Goal: Transaction & Acquisition: Purchase product/service

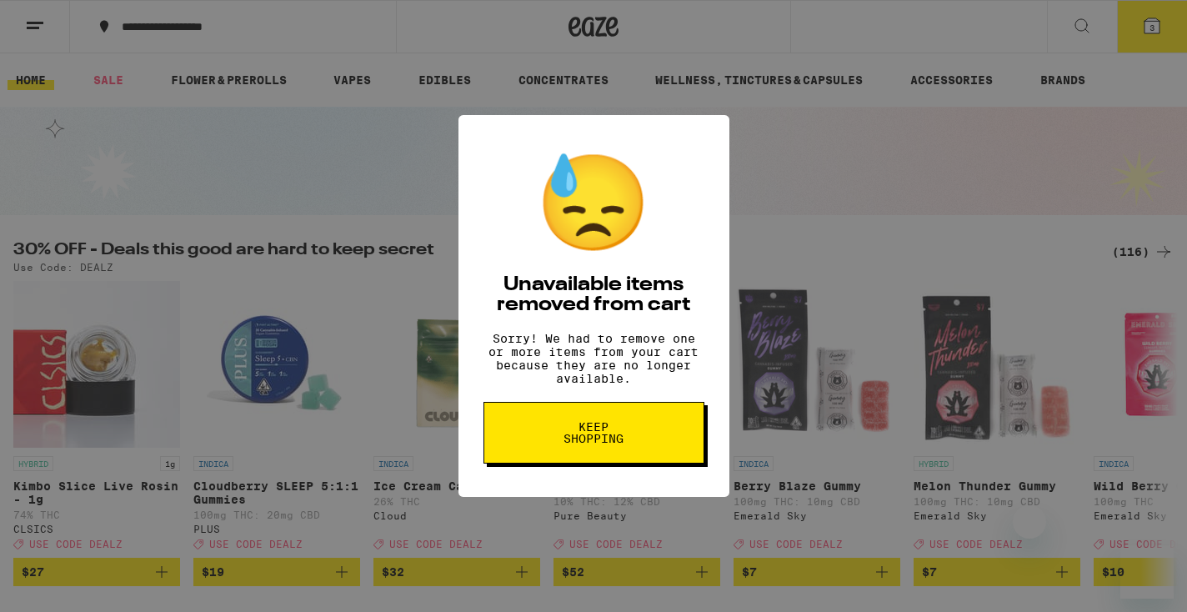
click at [665, 427] on button "Keep Shopping" at bounding box center [593, 433] width 221 height 62
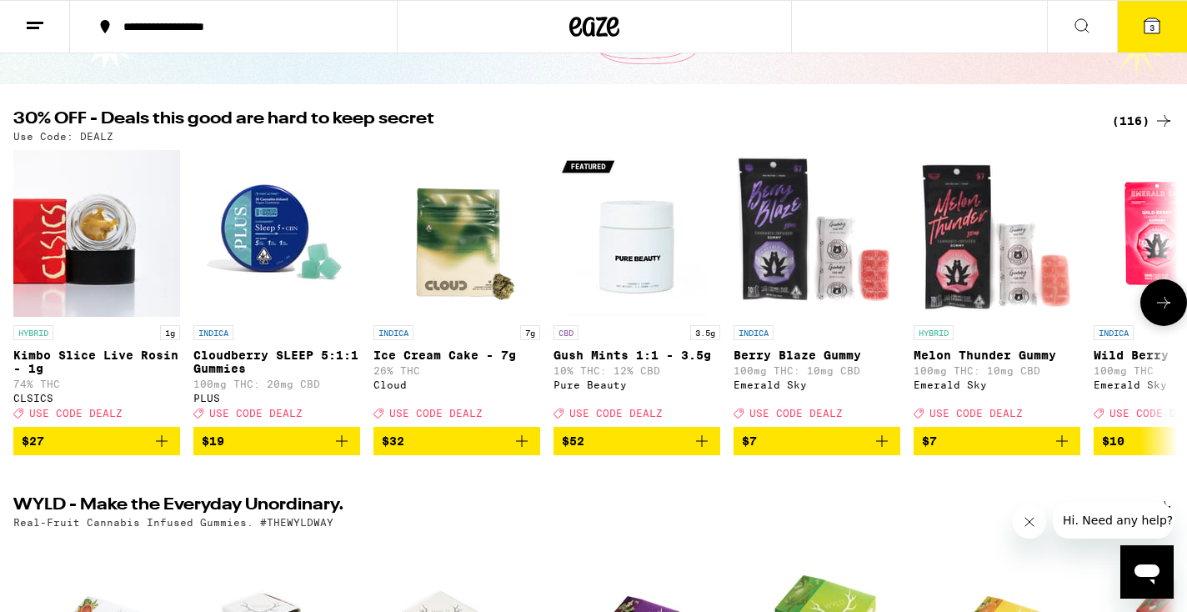
scroll to position [132, 0]
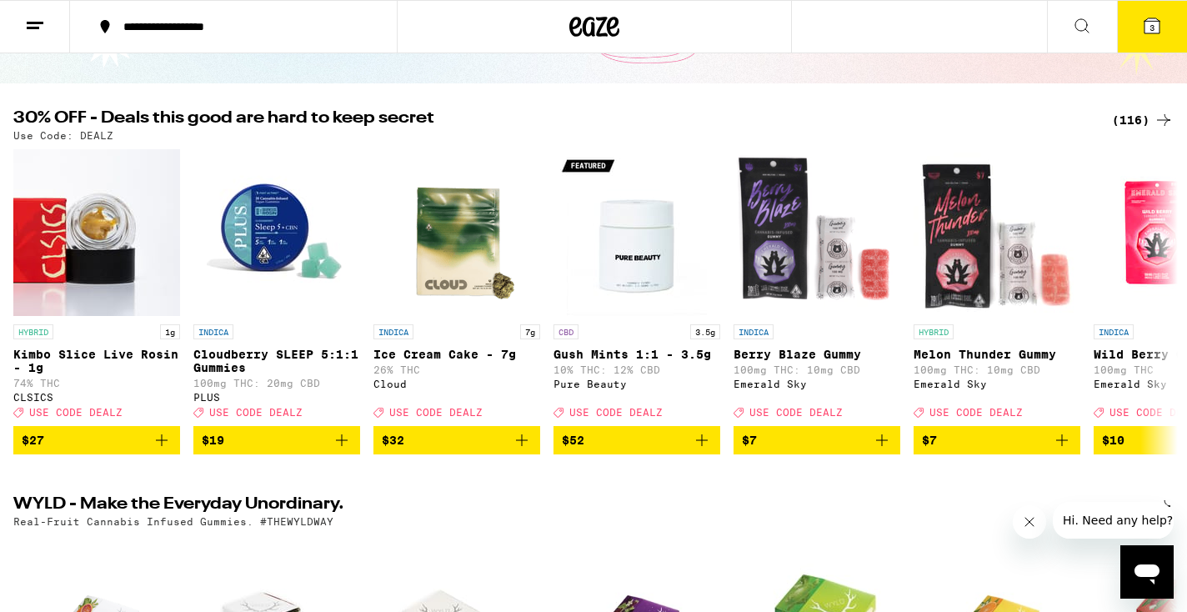
click at [1146, 120] on div "(116)" at bounding box center [1143, 120] width 62 height 20
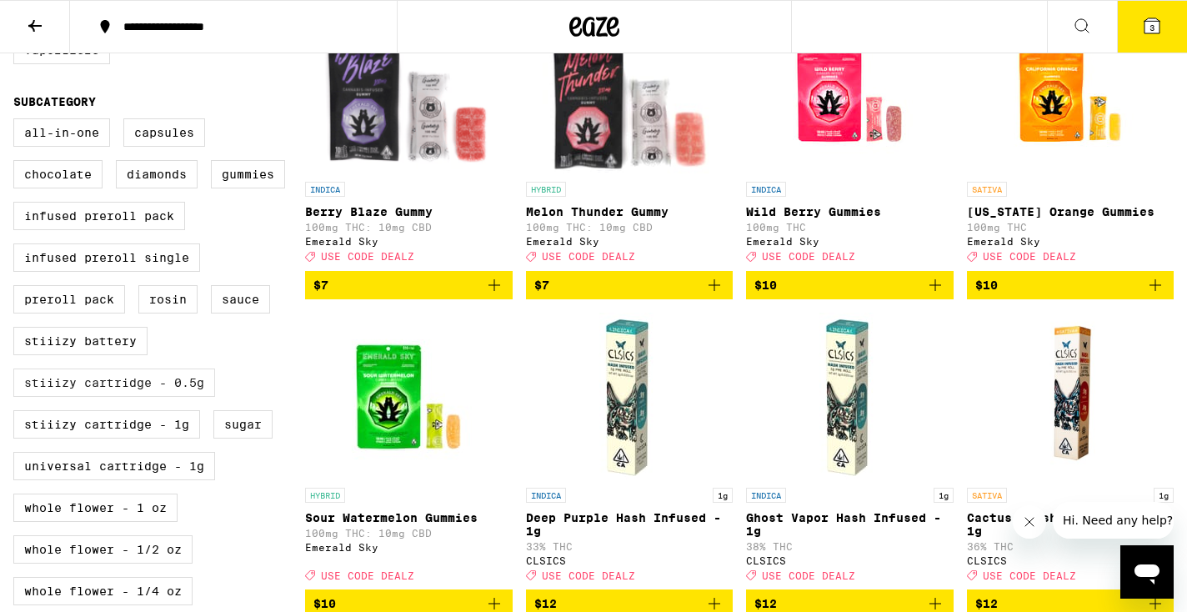
scroll to position [554, 0]
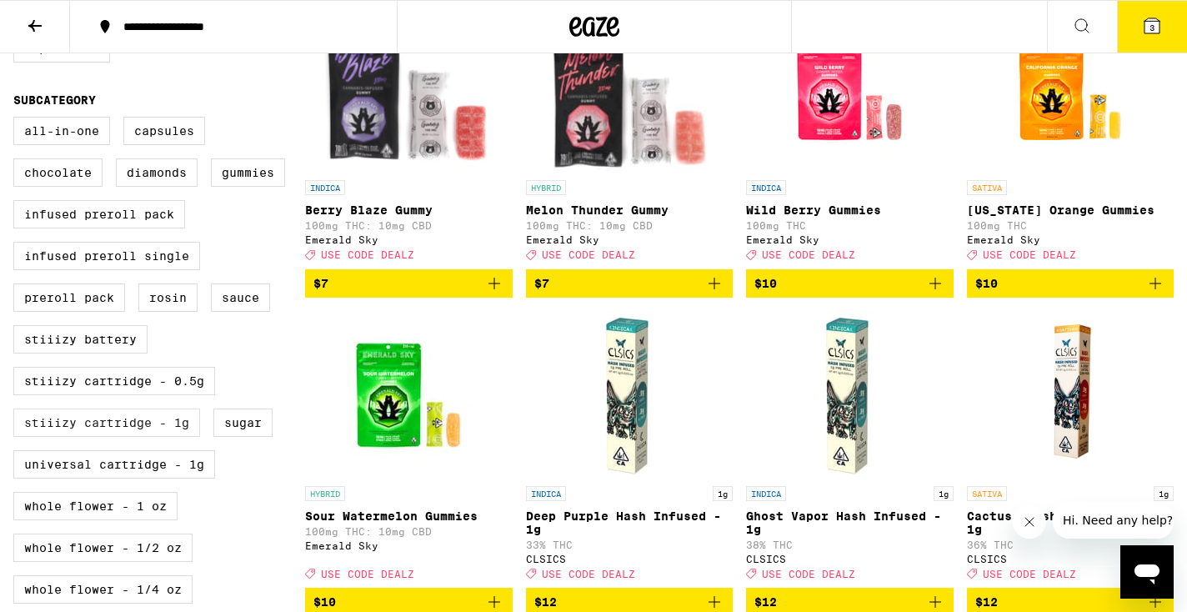
click at [127, 437] on label "STIIIZY Cartridge - 1g" at bounding box center [106, 422] width 187 height 28
click at [18, 120] on input "STIIIZY Cartridge - 1g" at bounding box center [17, 119] width 1 height 1
checkbox input "true"
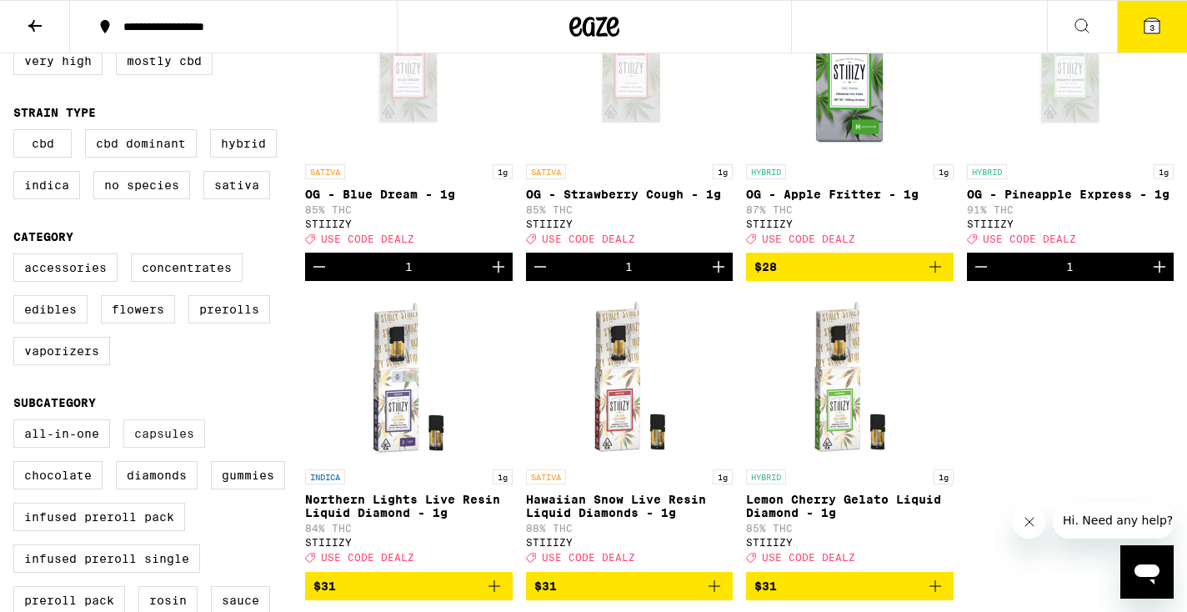
scroll to position [253, 0]
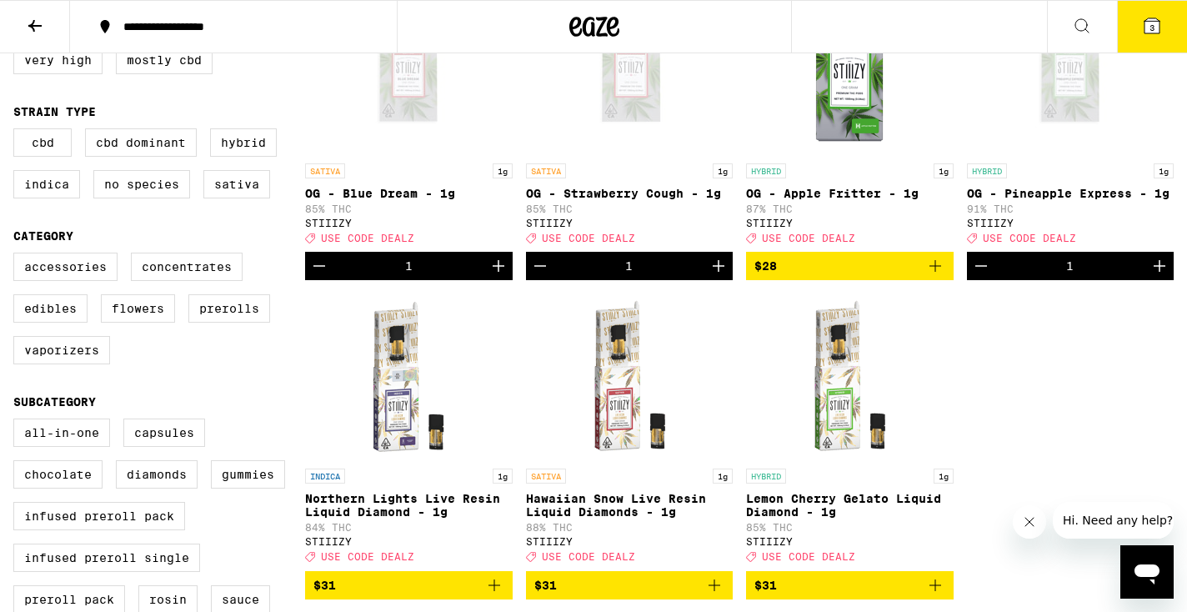
click at [892, 268] on span "$28" at bounding box center [849, 266] width 191 height 20
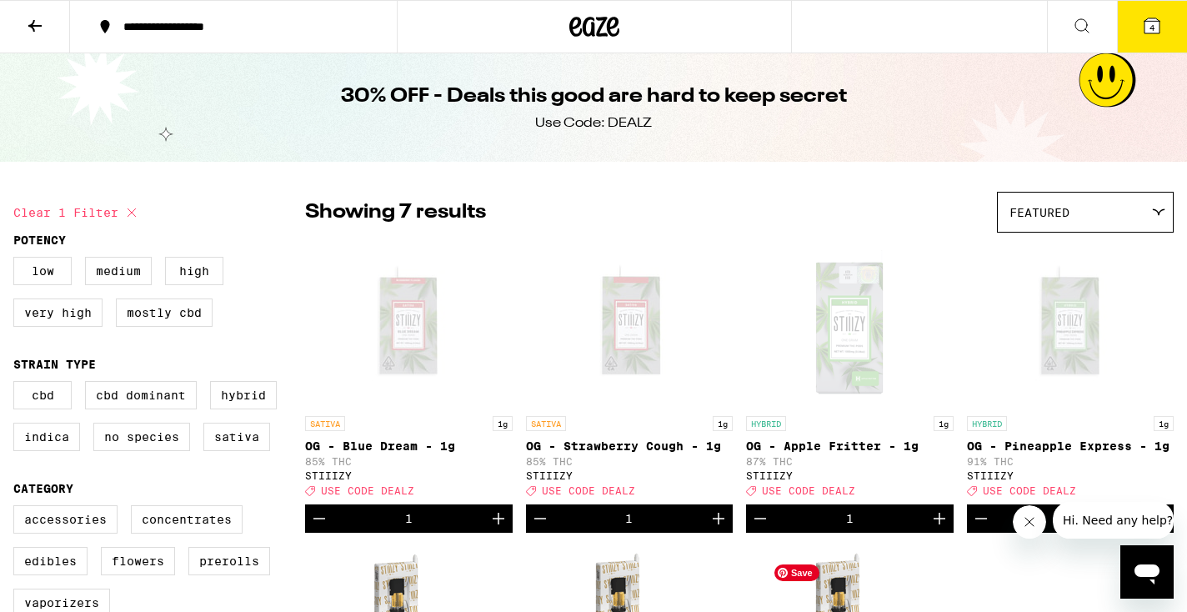
scroll to position [0, 0]
click at [1154, 12] on button "4" at bounding box center [1152, 27] width 70 height 52
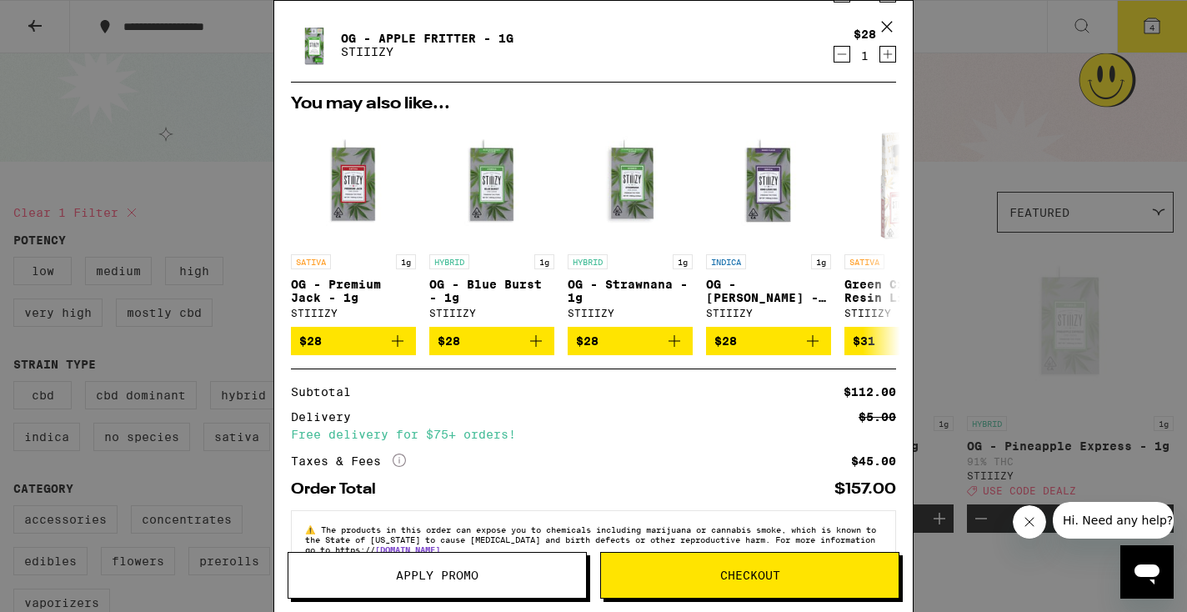
scroll to position [215, 0]
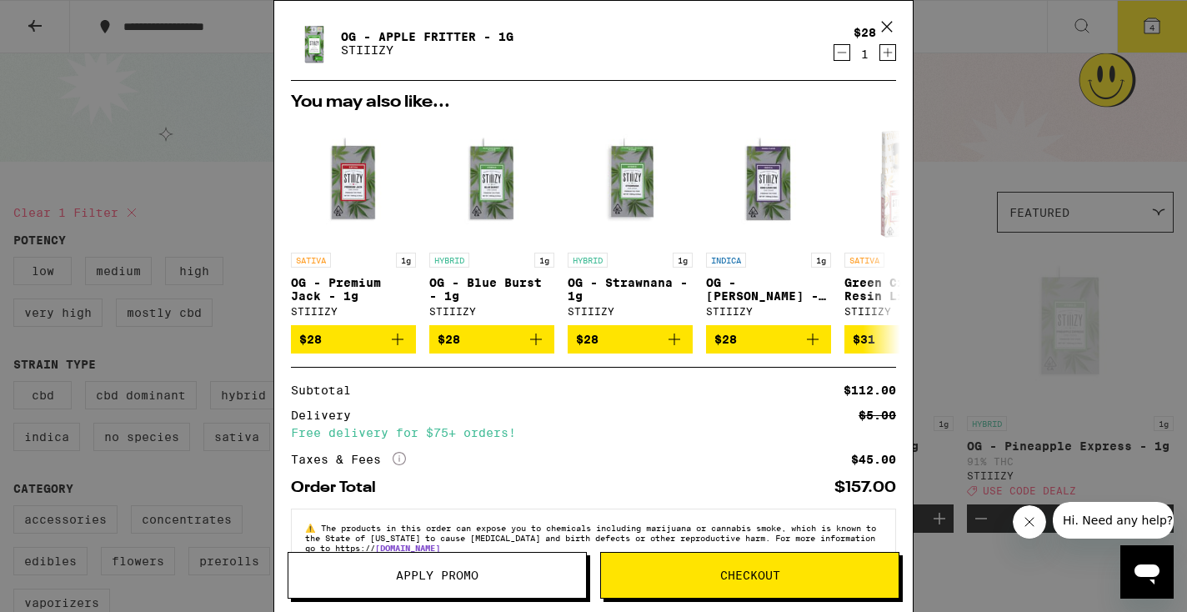
click at [444, 578] on span "Apply Promo" at bounding box center [437, 575] width 83 height 12
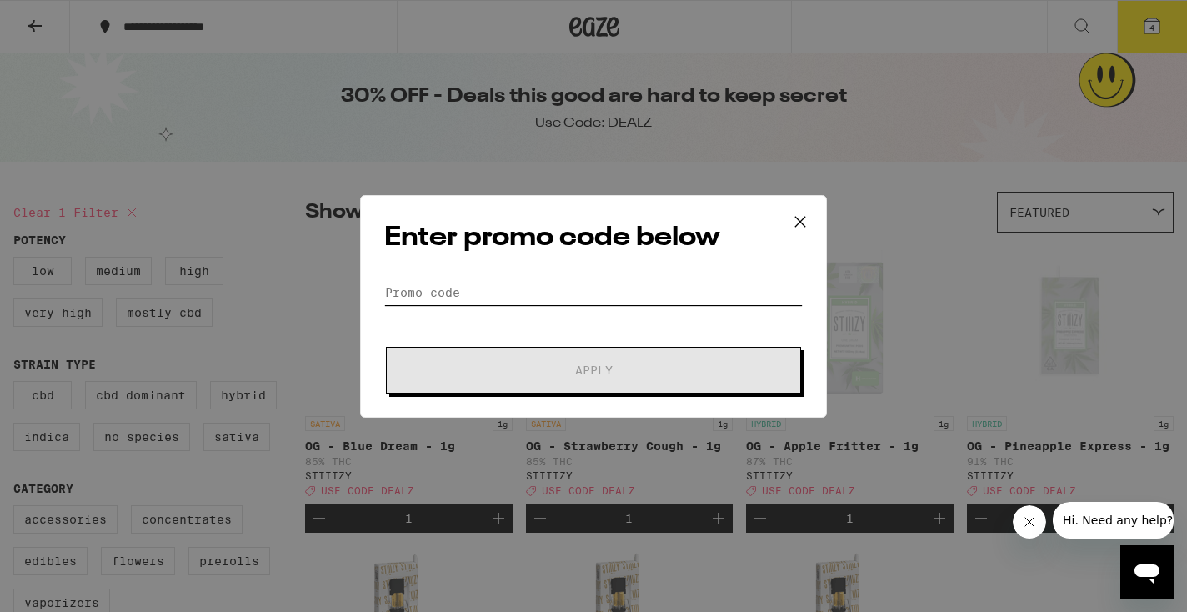
click at [448, 292] on input "Promo Code" at bounding box center [593, 292] width 418 height 25
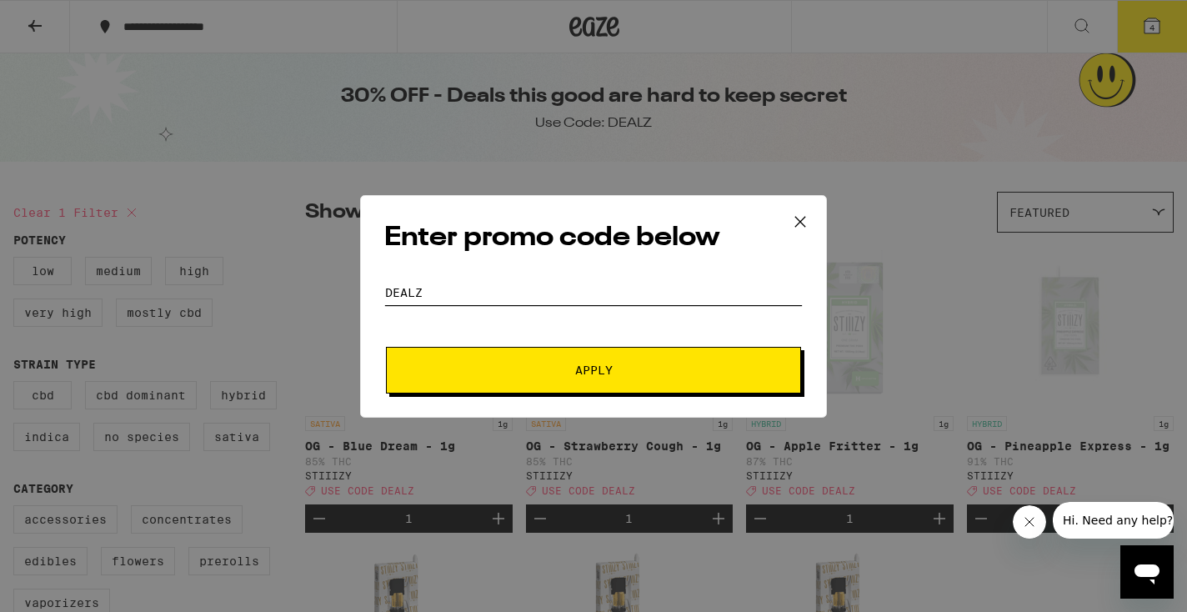
type input "DEALZ"
click at [512, 363] on button "Apply" at bounding box center [593, 370] width 415 height 47
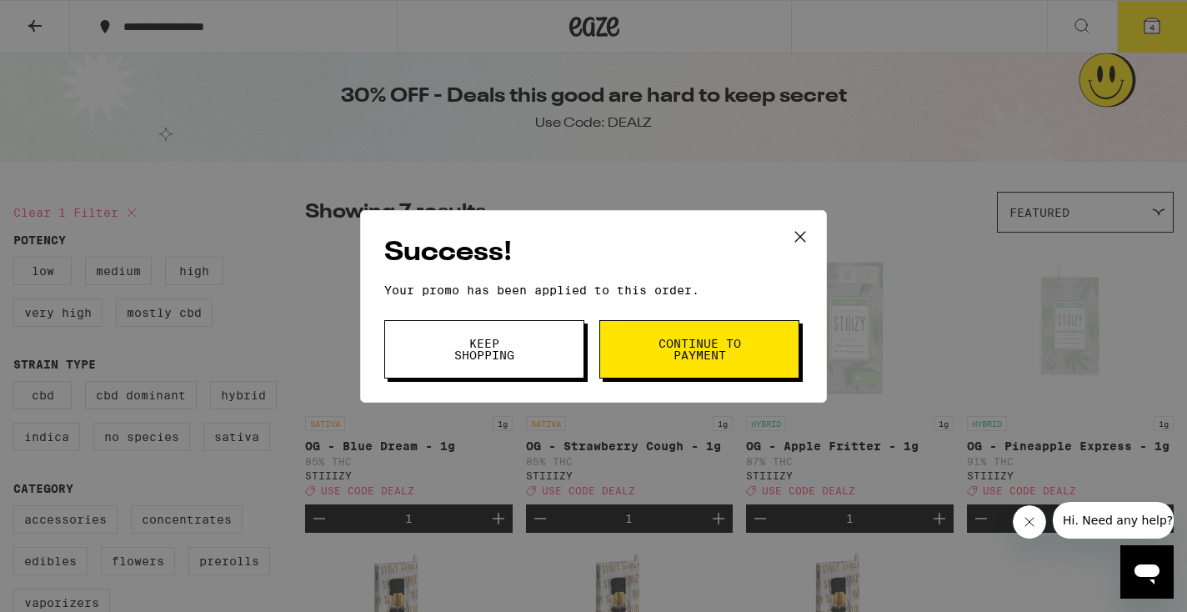
click at [512, 361] on span "Keep Shopping" at bounding box center [484, 349] width 85 height 23
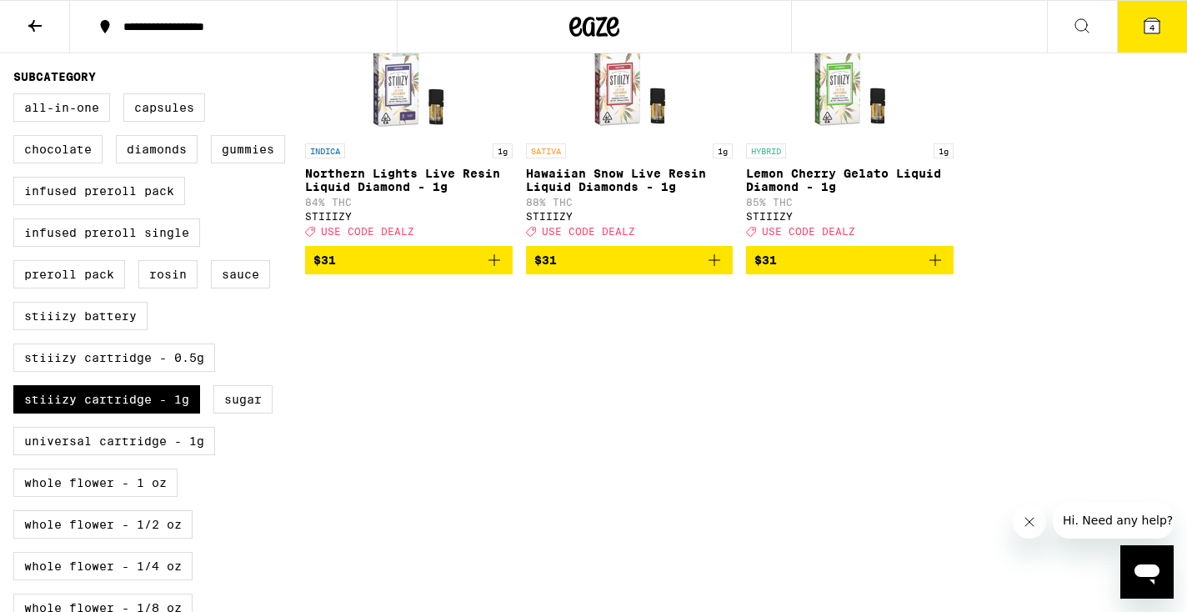
scroll to position [582, 0]
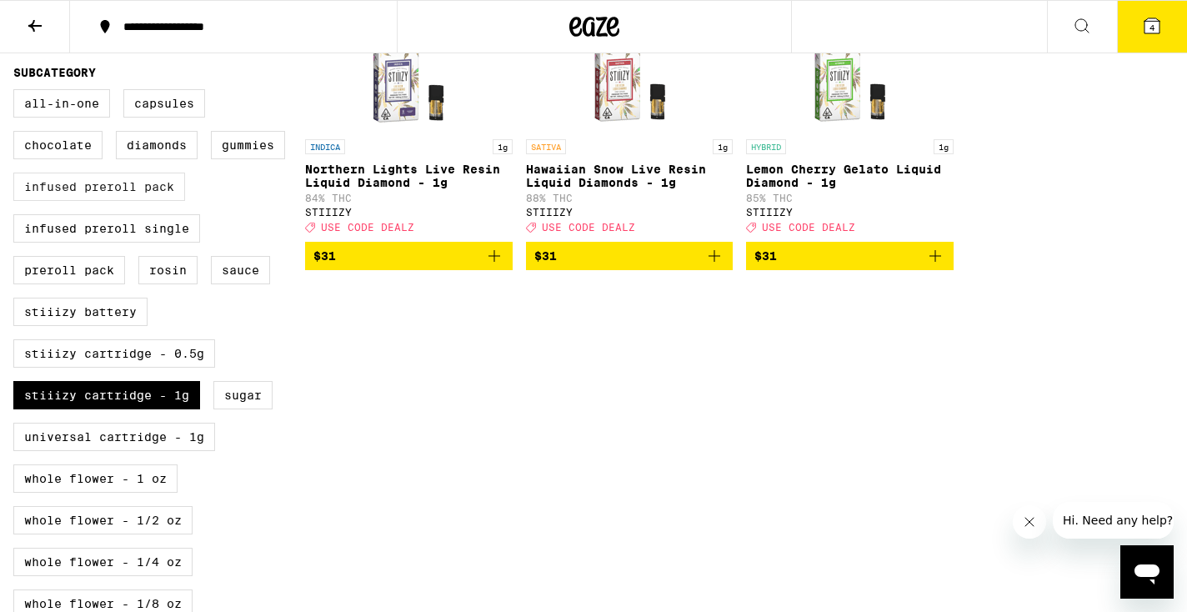
click at [146, 201] on label "Infused Preroll Pack" at bounding box center [99, 187] width 172 height 28
click at [18, 93] on input "Infused Preroll Pack" at bounding box center [17, 92] width 1 height 1
checkbox input "true"
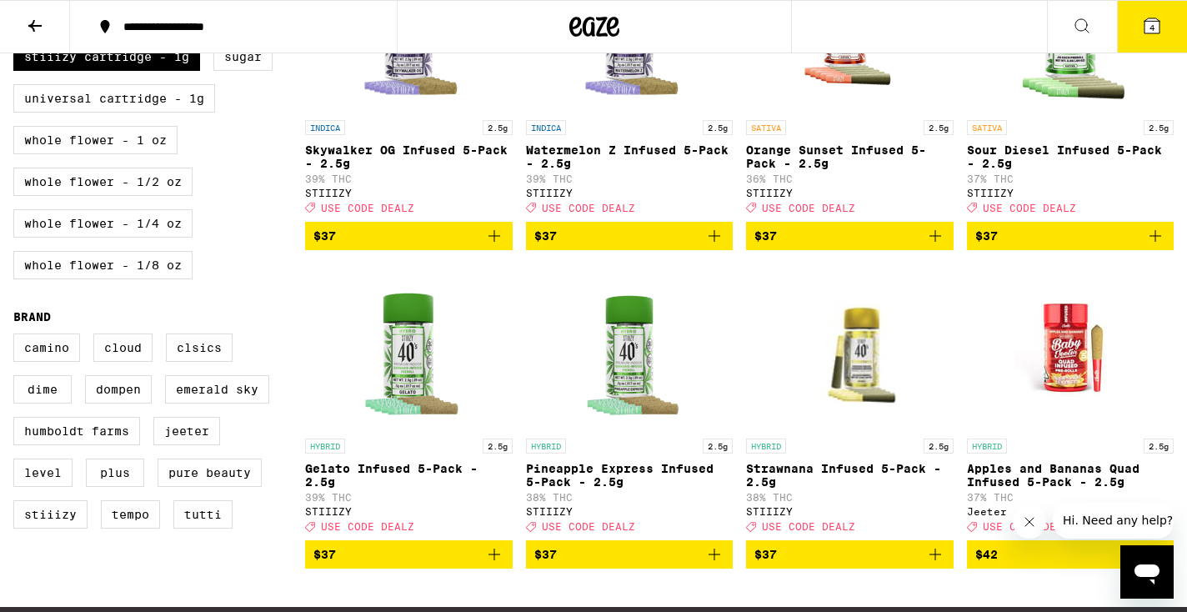
scroll to position [922, 0]
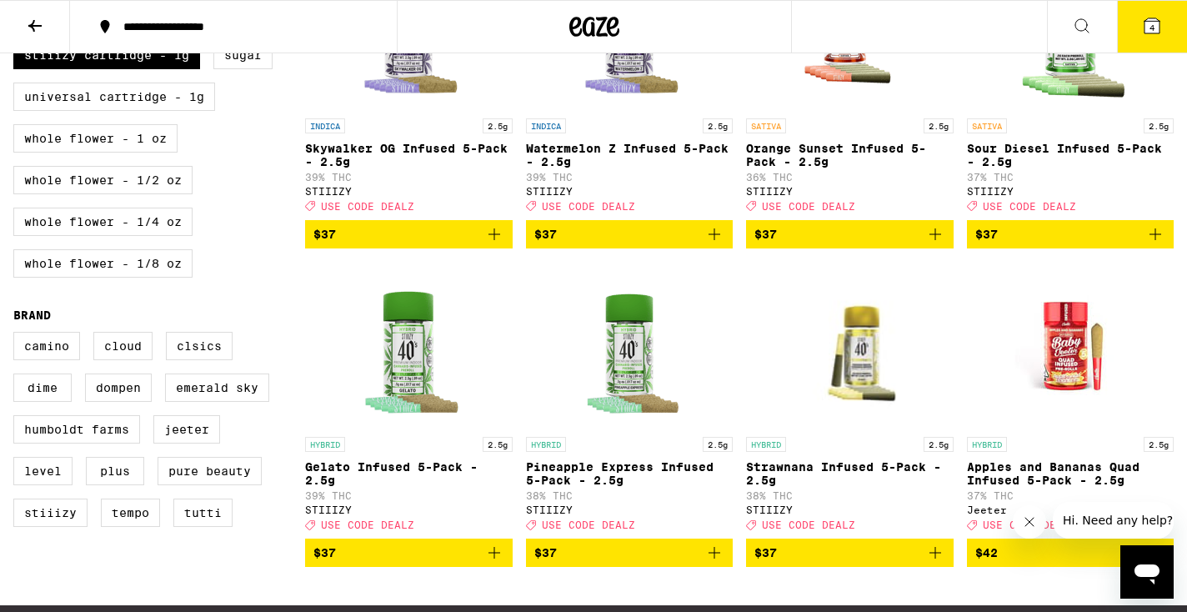
click at [489, 563] on icon "Add to bag" at bounding box center [494, 553] width 20 height 20
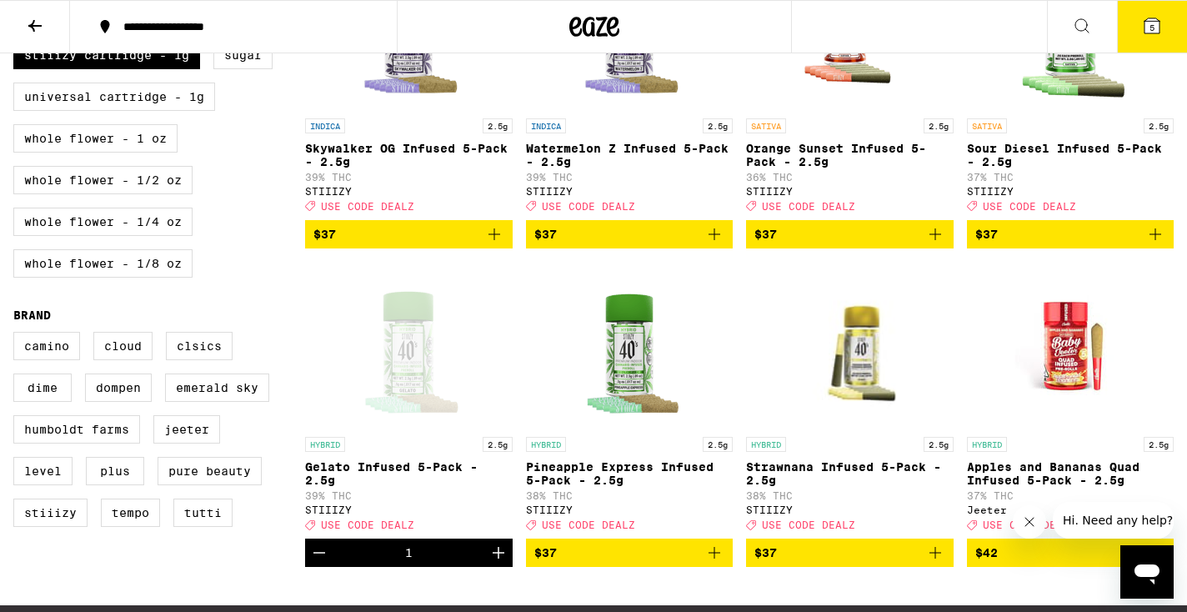
click at [1159, 28] on icon at bounding box center [1151, 25] width 15 height 15
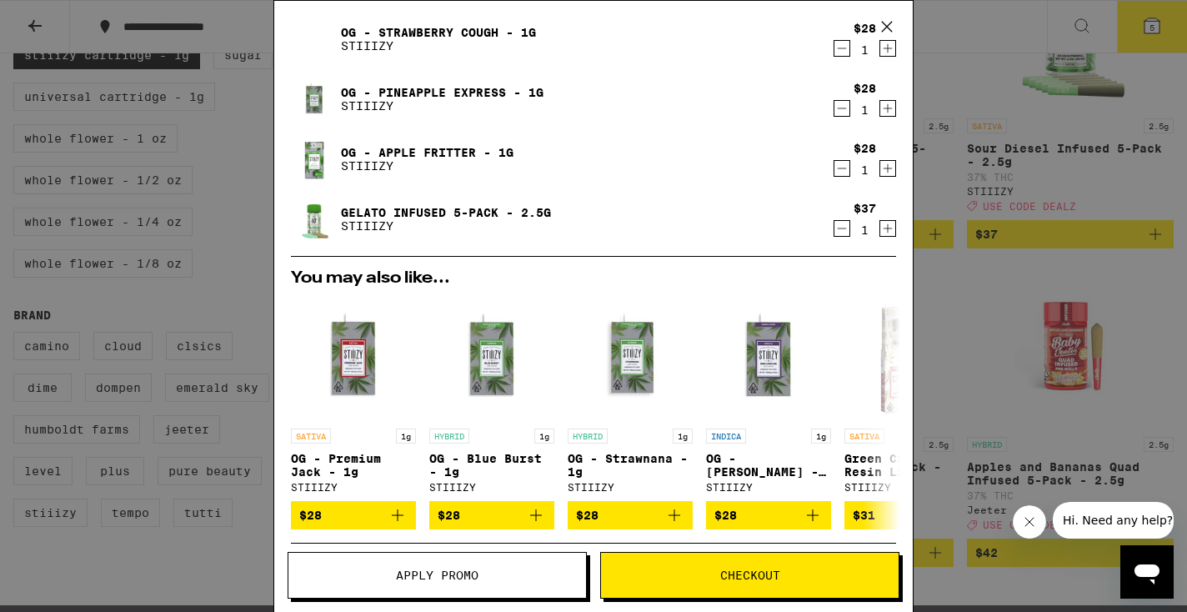
scroll to position [95, 0]
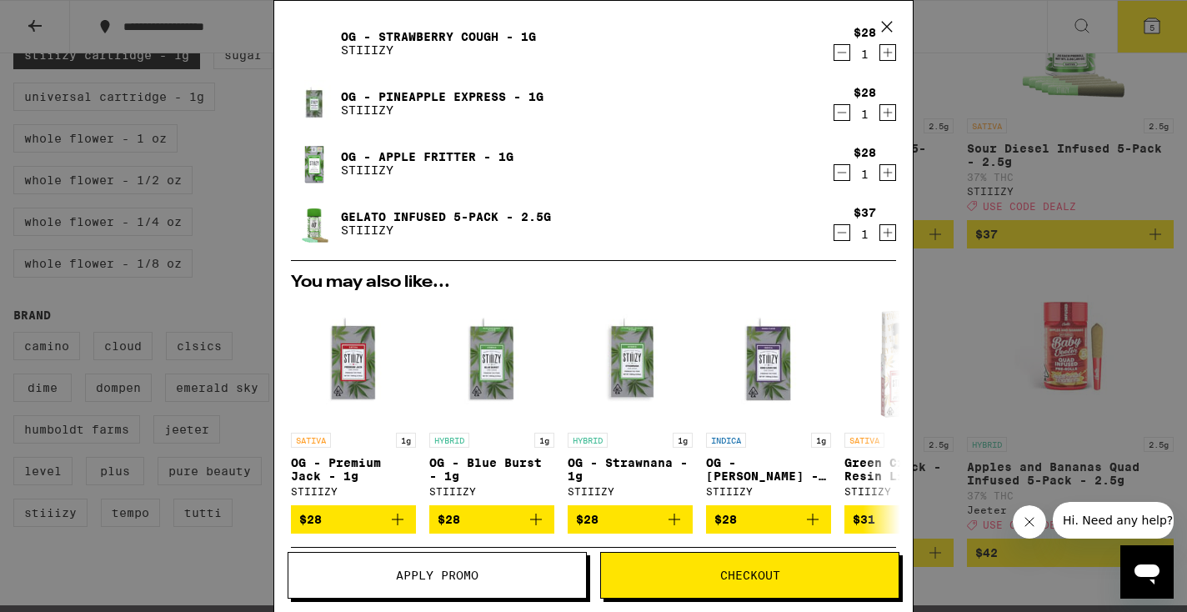
click at [846, 236] on icon "Decrement" at bounding box center [841, 233] width 15 height 20
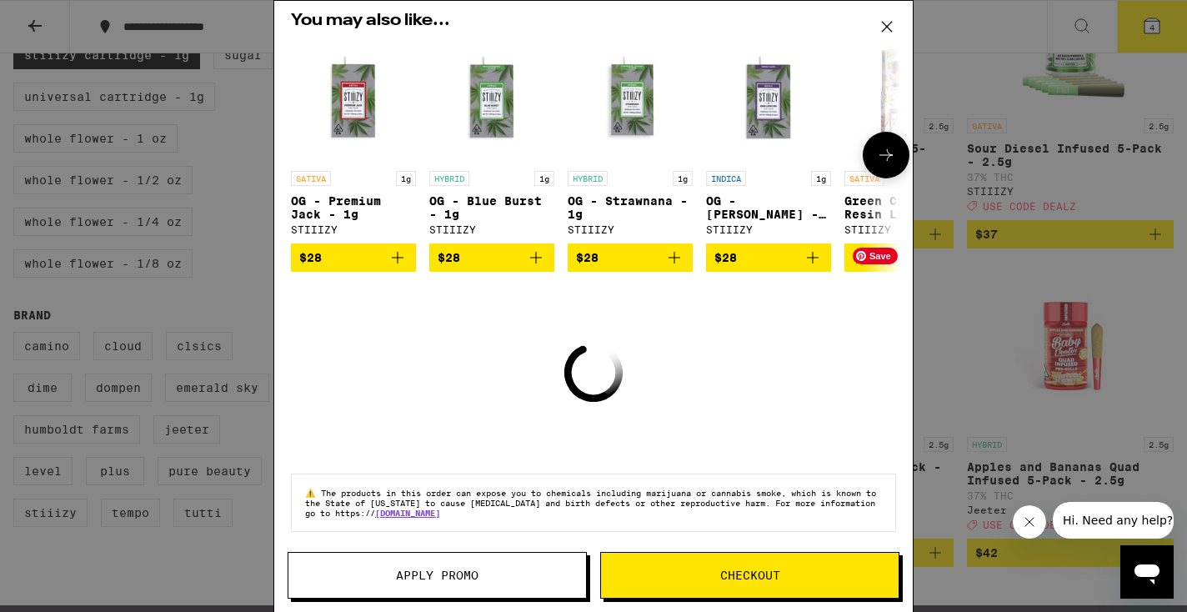
scroll to position [285, 0]
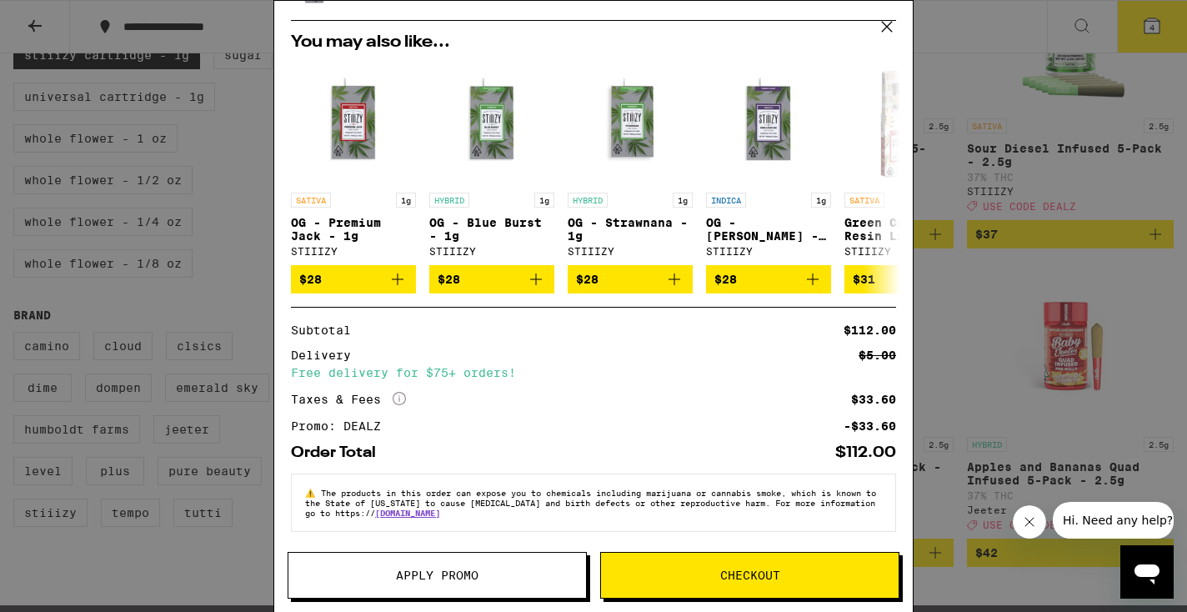
click at [663, 572] on span "Checkout" at bounding box center [750, 575] width 298 height 12
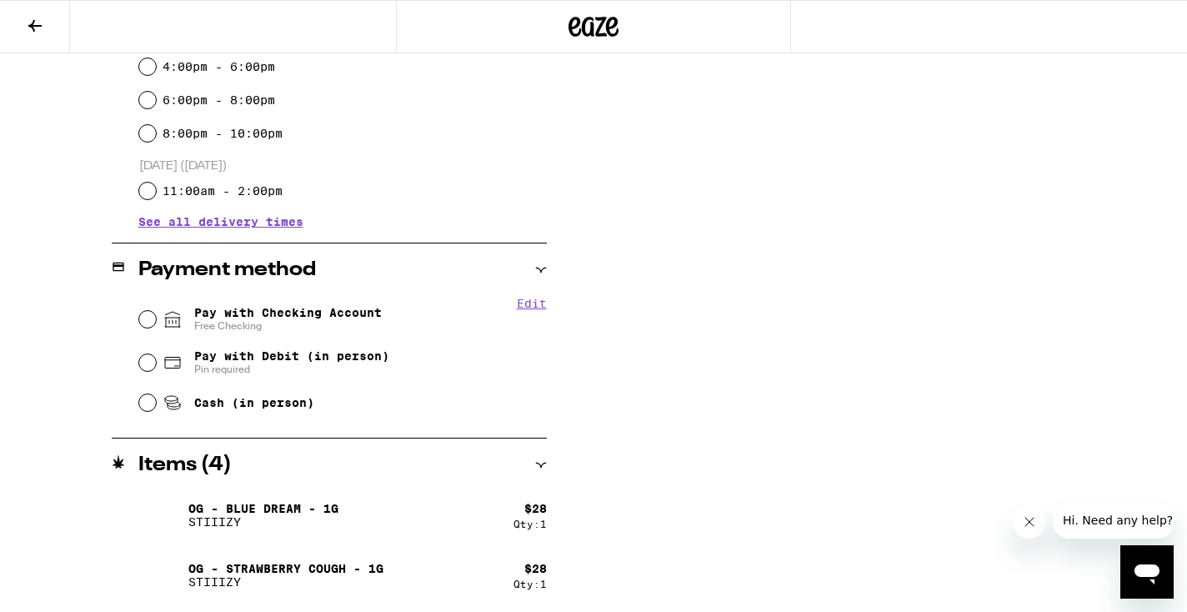
scroll to position [529, 0]
click at [149, 323] on input "Pay with Checking Account Free Checking" at bounding box center [147, 317] width 17 height 17
radio input "true"
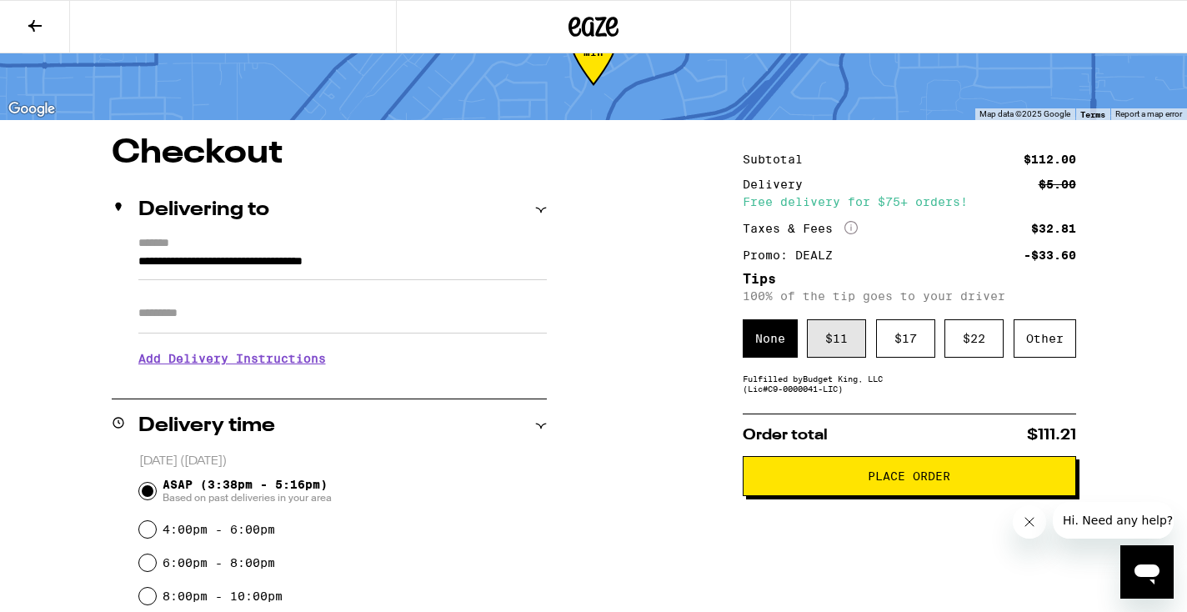
scroll to position [67, 0]
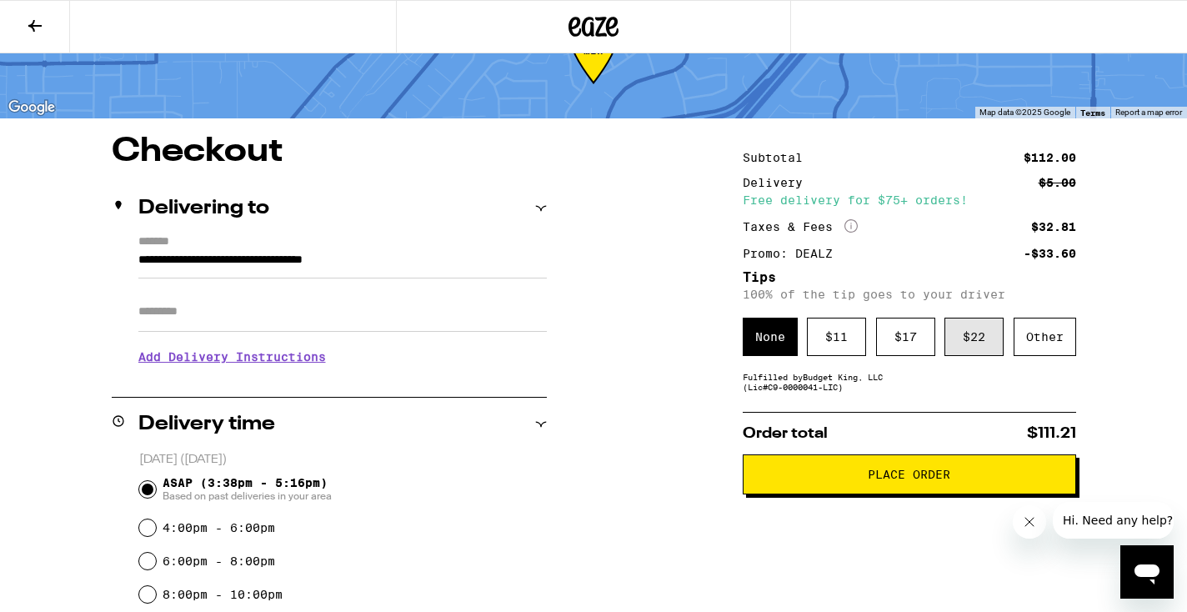
click at [959, 340] on div "$ 22" at bounding box center [973, 337] width 59 height 38
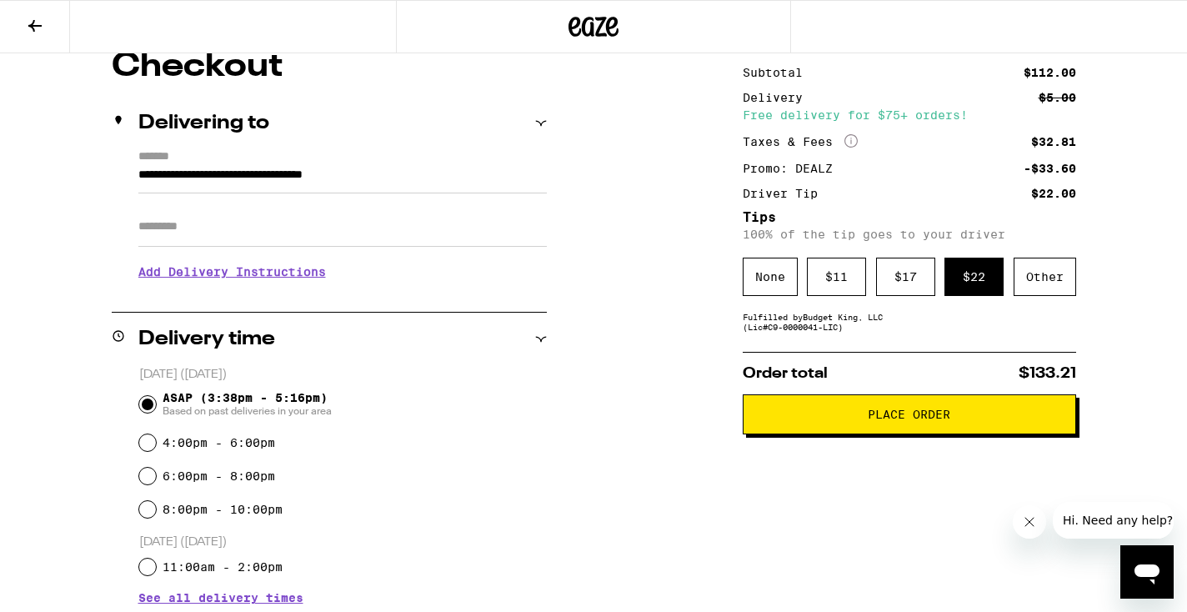
scroll to position [166, 0]
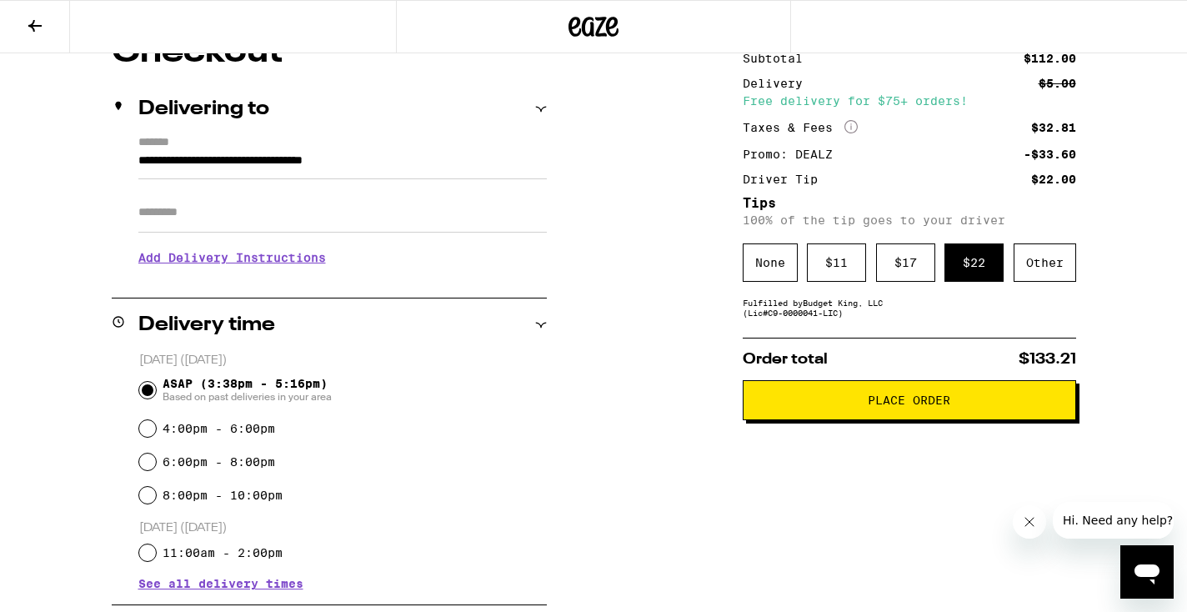
click at [152, 433] on input "4:00pm - 6:00pm" at bounding box center [147, 428] width 17 height 17
radio input "true"
click at [904, 404] on span "Place Order" at bounding box center [909, 400] width 83 height 12
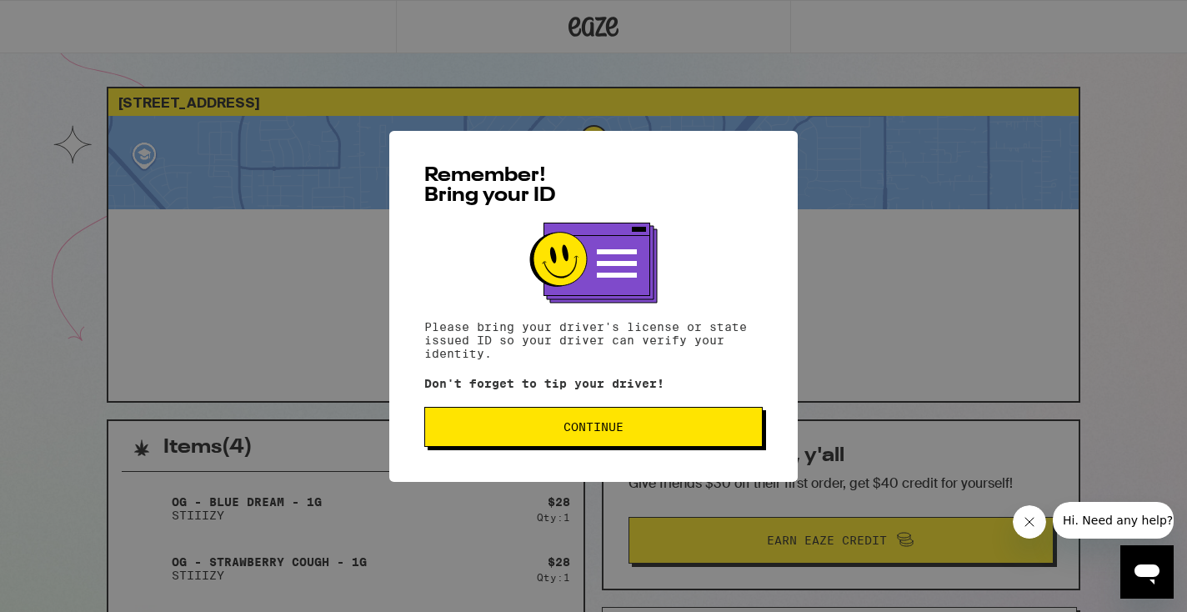
click at [681, 426] on span "Continue" at bounding box center [593, 427] width 310 height 12
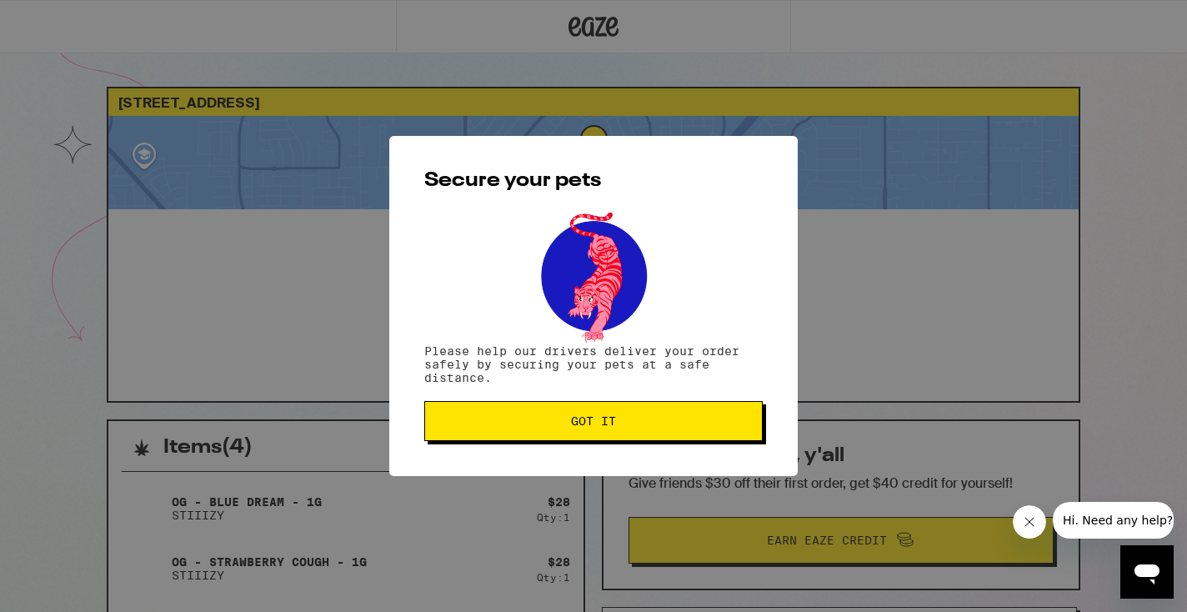
click at [681, 426] on span "Got it" at bounding box center [593, 421] width 310 height 12
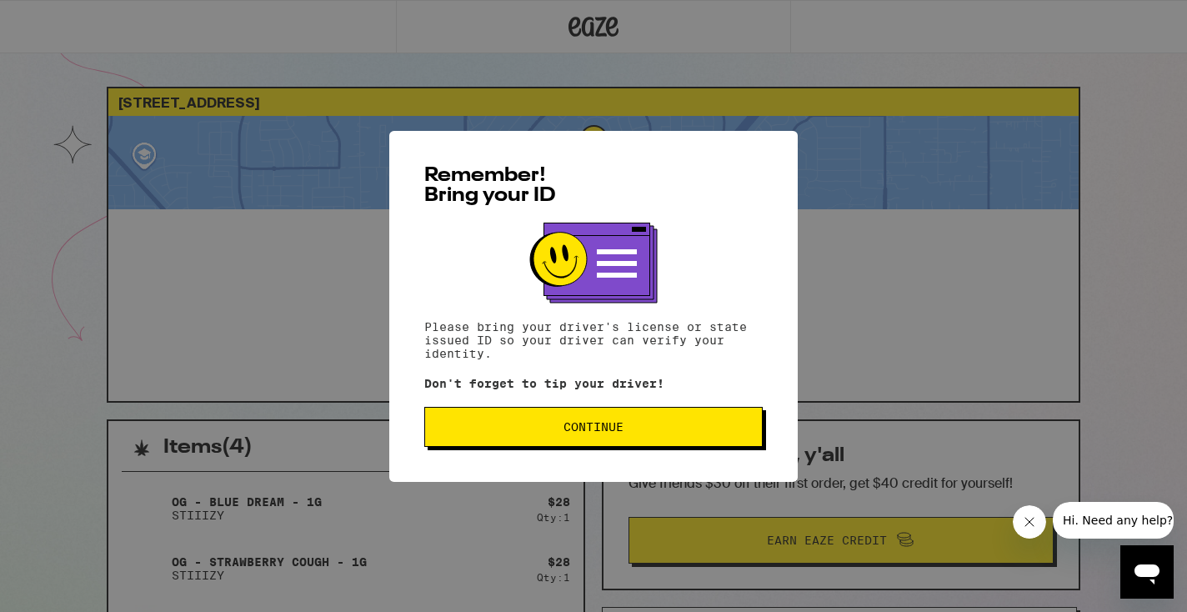
click at [648, 431] on span "Continue" at bounding box center [593, 427] width 310 height 12
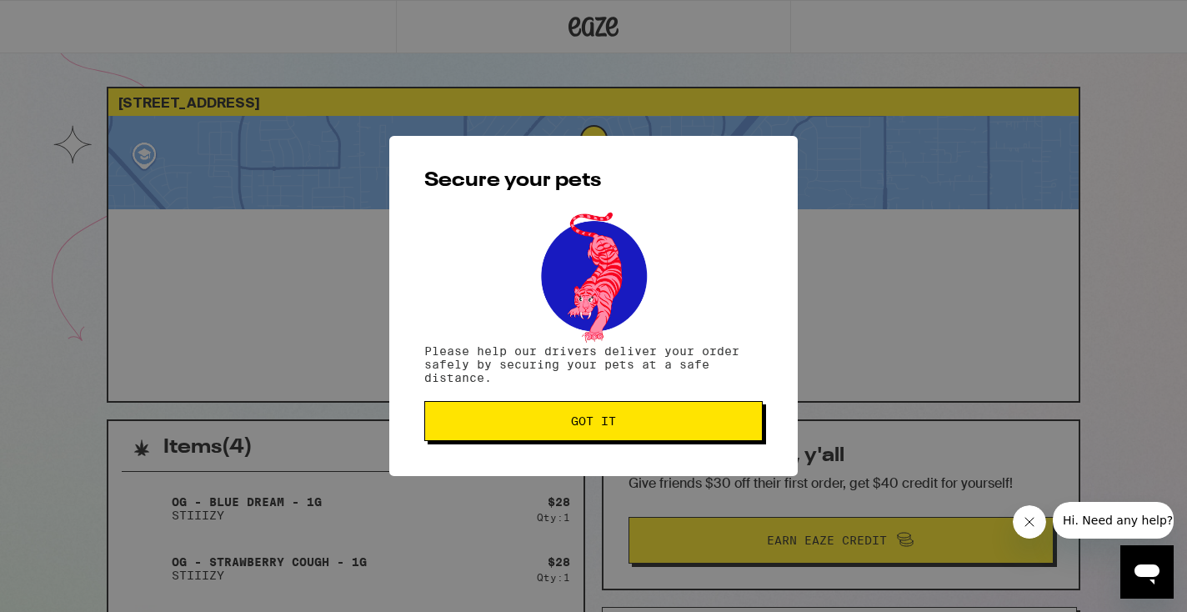
click at [648, 431] on button "Got it" at bounding box center [593, 421] width 338 height 40
